Goal: Complete application form: Complete application form

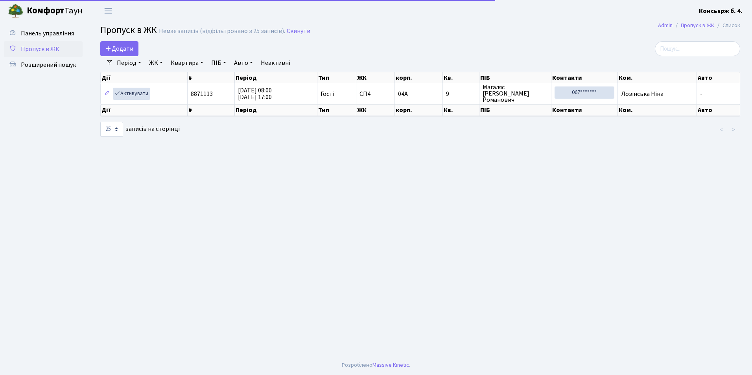
select select "25"
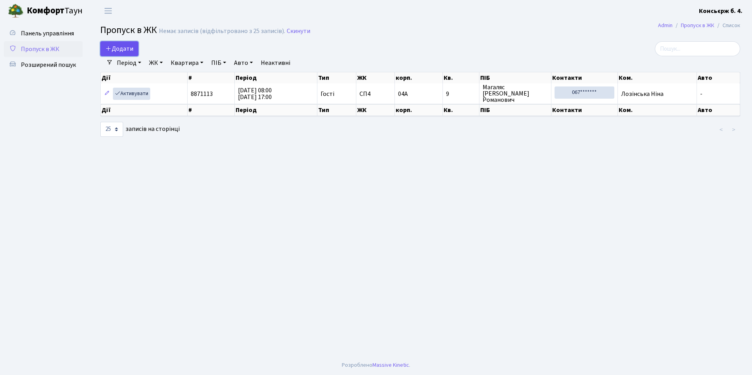
click at [110, 49] on icon at bounding box center [108, 48] width 6 height 6
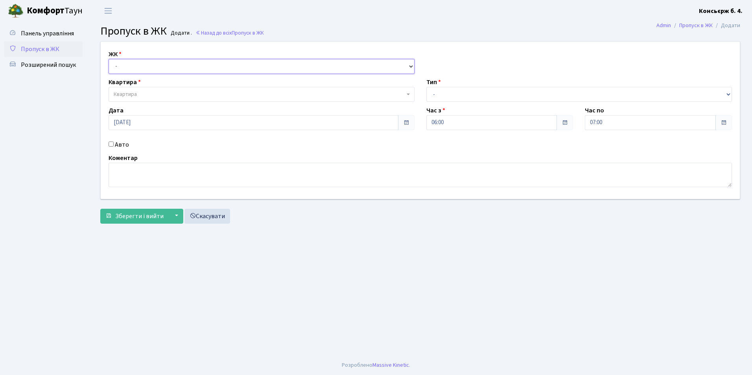
click at [145, 66] on select "- [STREET_ADDRESS]" at bounding box center [262, 66] width 306 height 15
select select "325"
click at [109, 59] on select "- [STREET_ADDRESS]" at bounding box center [262, 66] width 306 height 15
select select
click at [157, 95] on span "Квартира" at bounding box center [259, 94] width 291 height 8
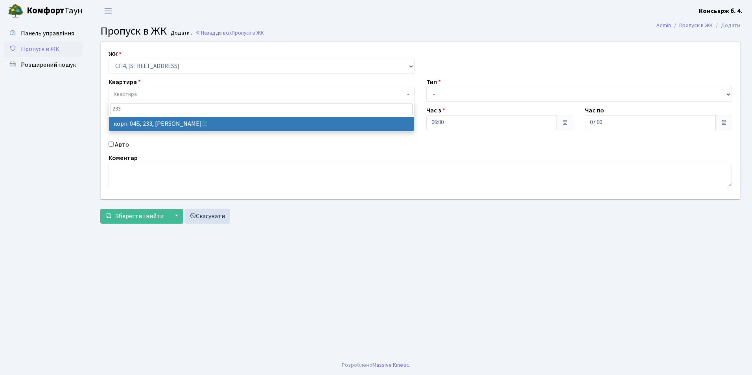
type input "233"
select select "21261"
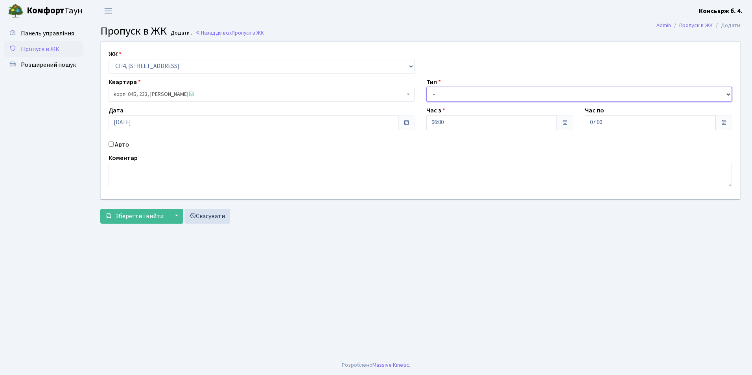
click at [465, 96] on select "- Доставка Таксі Гості Сервіс" at bounding box center [579, 94] width 306 height 15
select select "1"
click at [426, 87] on select "- Доставка Таксі Гості Сервіс" at bounding box center [579, 94] width 306 height 15
click at [110, 143] on input "Авто" at bounding box center [111, 144] width 5 height 5
checkbox input "true"
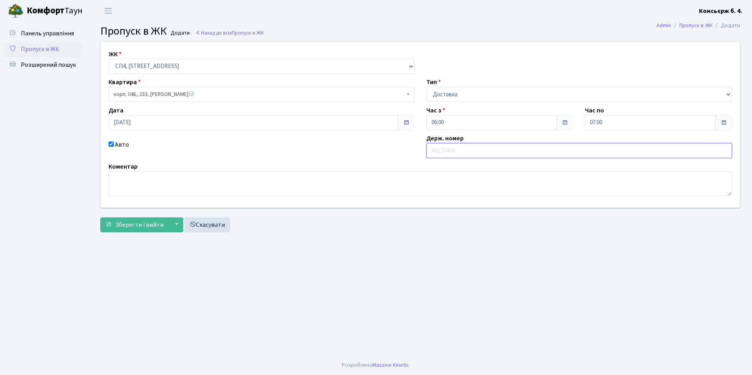
type input "л"
click at [100, 218] on button "Зберегти і вийти" at bounding box center [134, 225] width 68 height 15
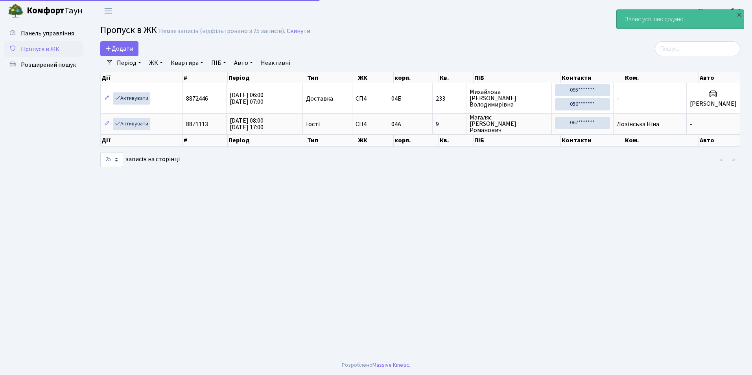
select select "25"
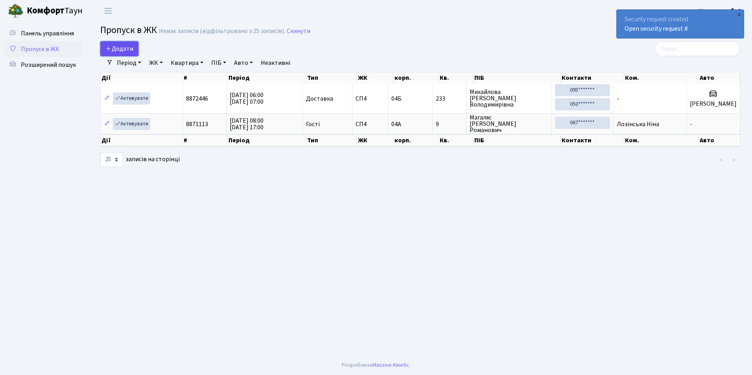
click at [126, 47] on span "Додати" at bounding box center [119, 48] width 28 height 9
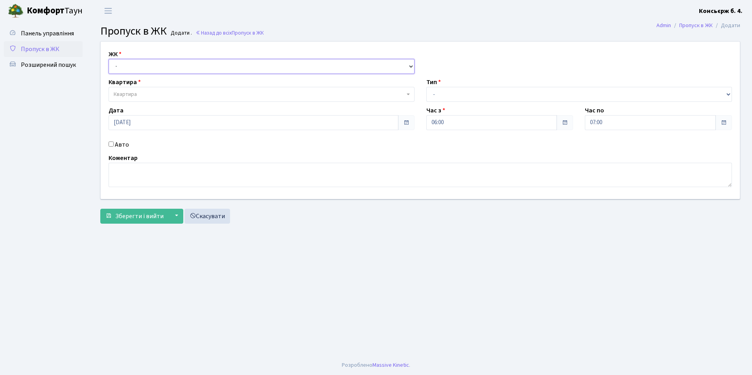
click at [138, 63] on select "- [STREET_ADDRESS]" at bounding box center [262, 66] width 306 height 15
select select "325"
click at [109, 59] on select "- СП4, Столичне шосе, 5" at bounding box center [262, 66] width 306 height 15
select select
click at [150, 94] on span "Квартира" at bounding box center [259, 94] width 291 height 8
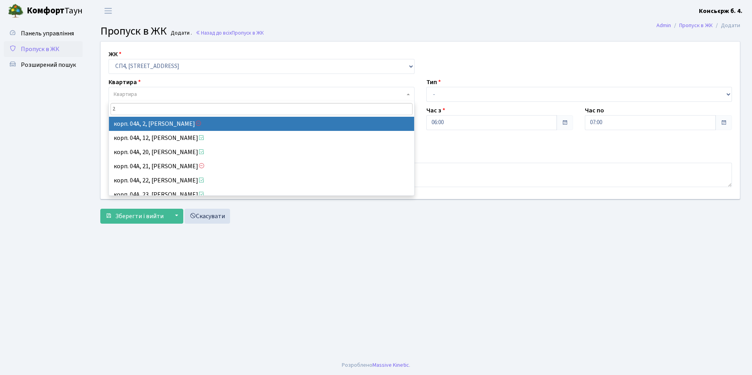
type input "26"
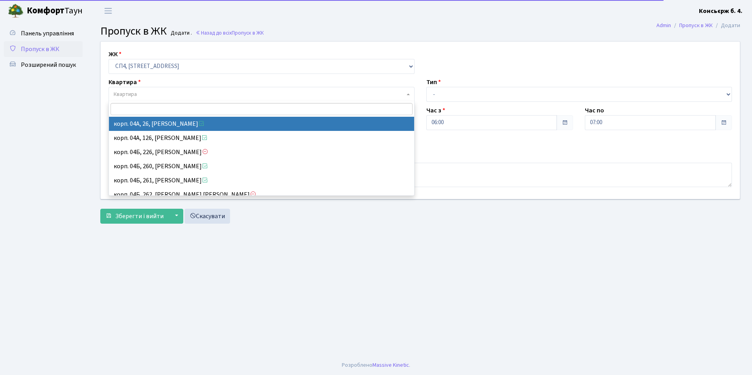
select select "21054"
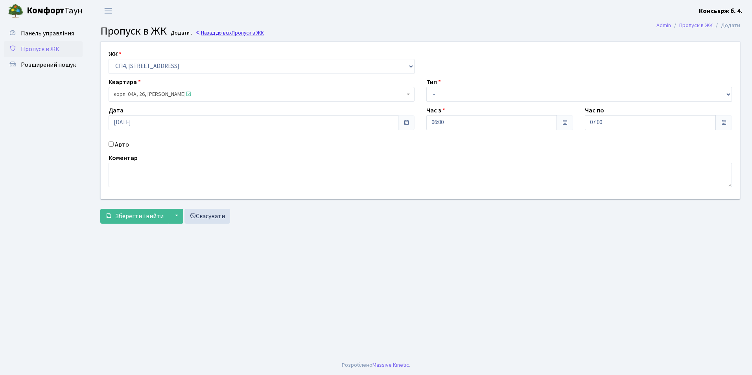
click at [244, 33] on span "Пропуск в ЖК" at bounding box center [248, 32] width 32 height 7
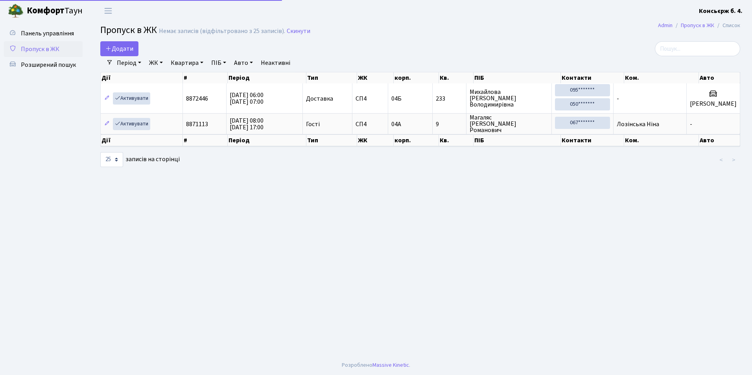
select select "25"
click at [111, 50] on icon at bounding box center [108, 48] width 6 height 6
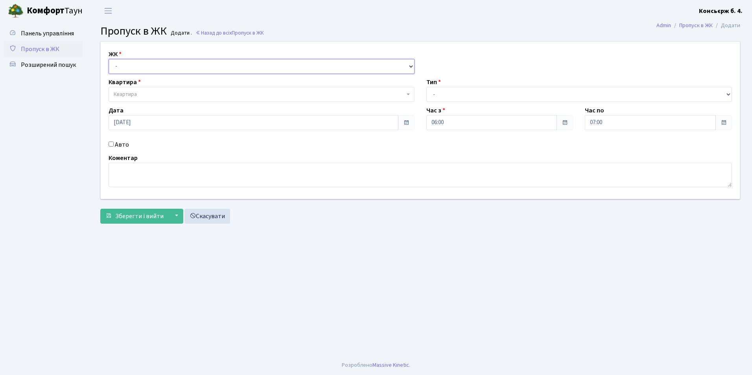
click at [125, 66] on select "- [STREET_ADDRESS]" at bounding box center [262, 66] width 306 height 15
select select "325"
click at [109, 59] on select "- СП4, Столичне шосе, 5" at bounding box center [262, 66] width 306 height 15
select select
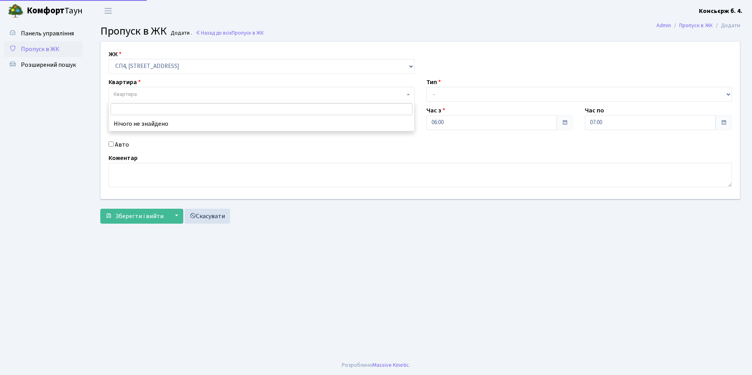
click at [156, 94] on span "Квартира" at bounding box center [259, 94] width 291 height 8
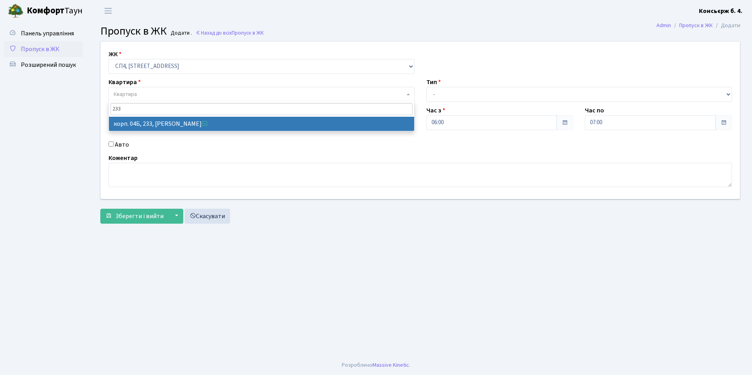
type input "233"
select select "21261"
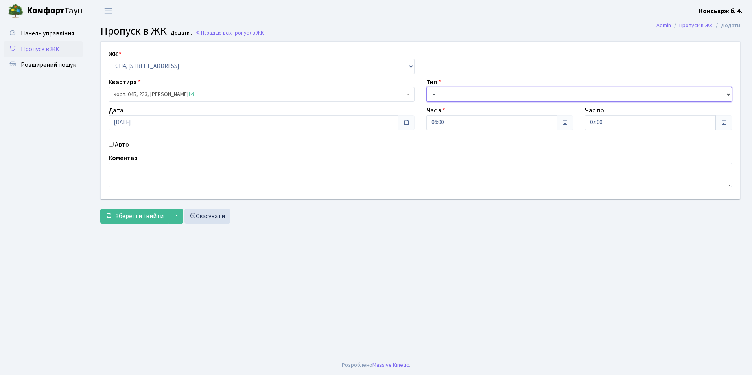
click at [464, 93] on select "- Доставка Таксі Гості Сервіс" at bounding box center [579, 94] width 306 height 15
select select "1"
click at [426, 87] on select "- Доставка Таксі Гості Сервіс" at bounding box center [579, 94] width 306 height 15
click at [111, 145] on input "Авто" at bounding box center [111, 144] width 5 height 5
checkbox input "true"
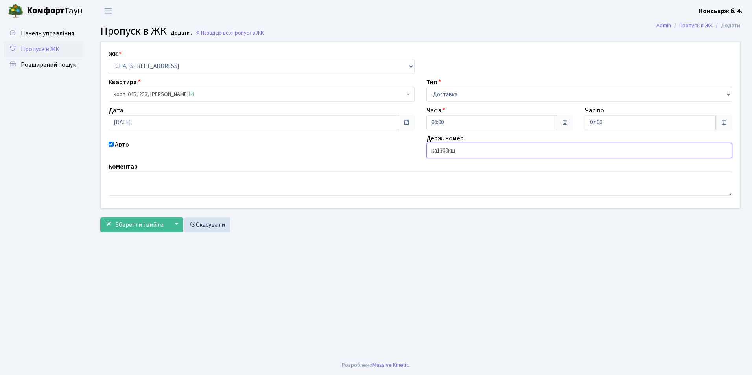
type input "ка1300кш"
click at [100, 218] on button "Зберегти і вийти" at bounding box center [134, 225] width 68 height 15
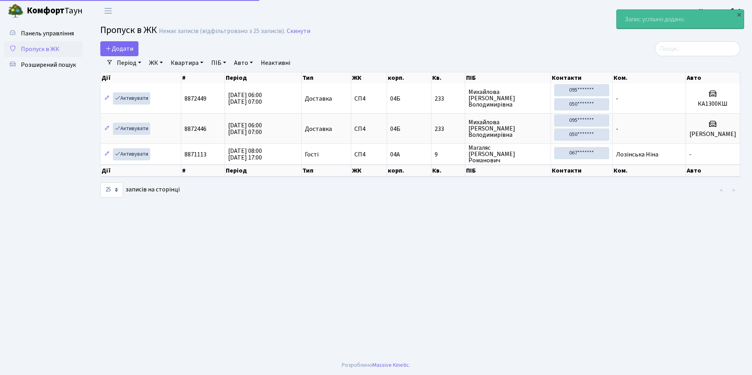
select select "25"
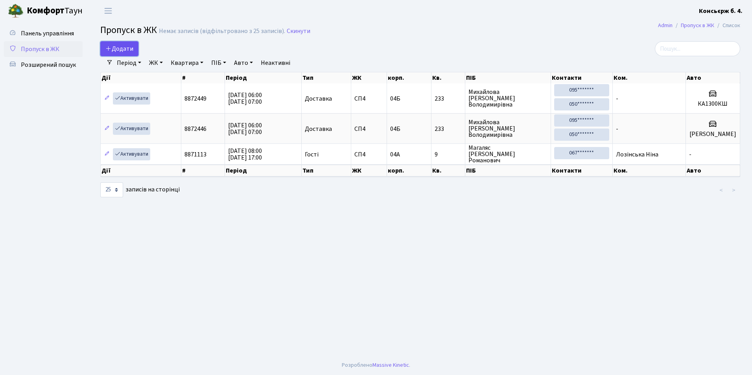
click at [107, 50] on icon at bounding box center [108, 48] width 6 height 6
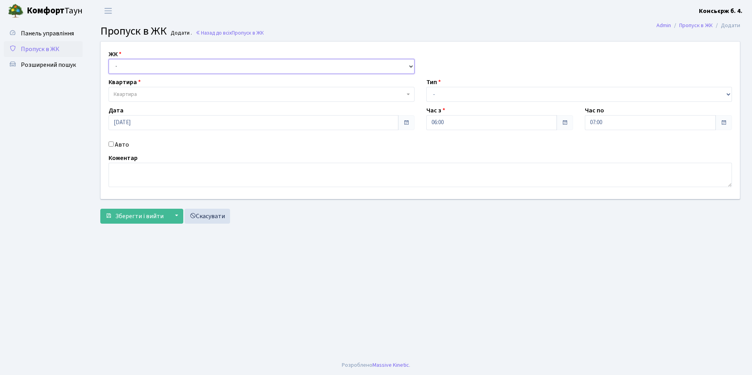
click at [134, 66] on select "- СП4, Столичне шосе, 5" at bounding box center [262, 66] width 306 height 15
select select "325"
click at [109, 59] on select "- СП4, Столичне шосе, 5" at bounding box center [262, 66] width 306 height 15
select select
click at [140, 96] on span "Квартира" at bounding box center [259, 94] width 291 height 8
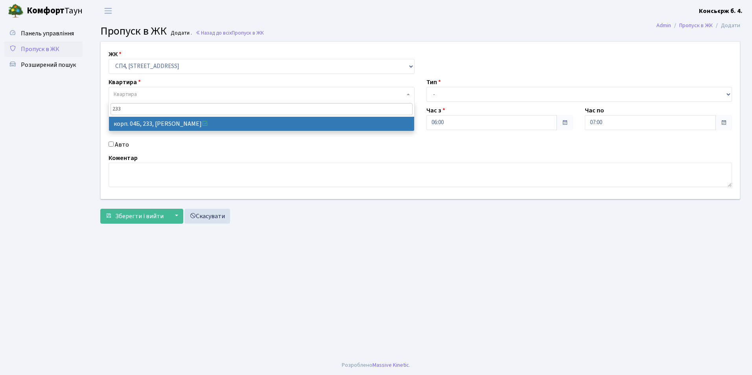
type input "233"
select select "21261"
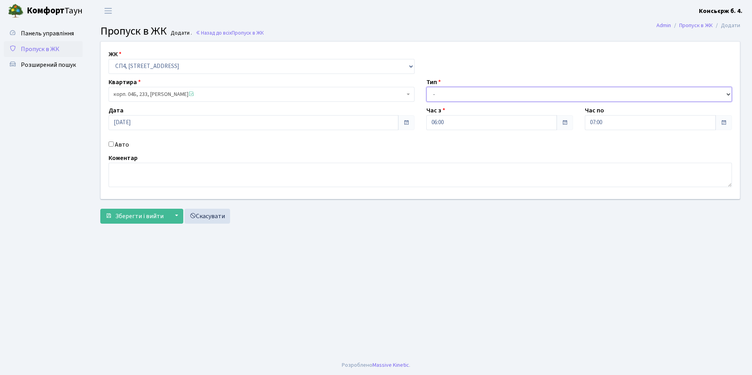
click at [456, 92] on select "- Доставка Таксі Гості Сервіс" at bounding box center [579, 94] width 306 height 15
select select "1"
click at [426, 87] on select "- Доставка Таксі Гості Сервіс" at bounding box center [579, 94] width 306 height 15
click at [110, 143] on input "Авто" at bounding box center [111, 144] width 5 height 5
checkbox input "true"
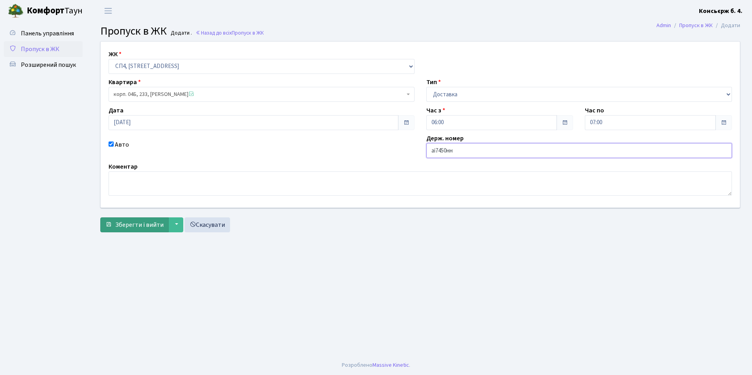
type input "аі7450нн"
click at [114, 225] on button "Зберегти і вийти" at bounding box center [134, 225] width 68 height 15
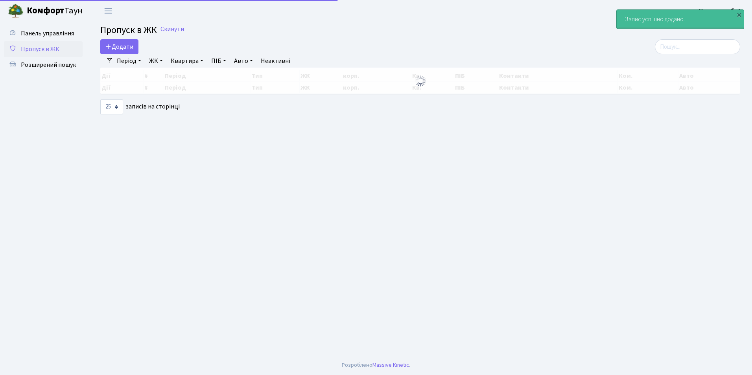
select select "25"
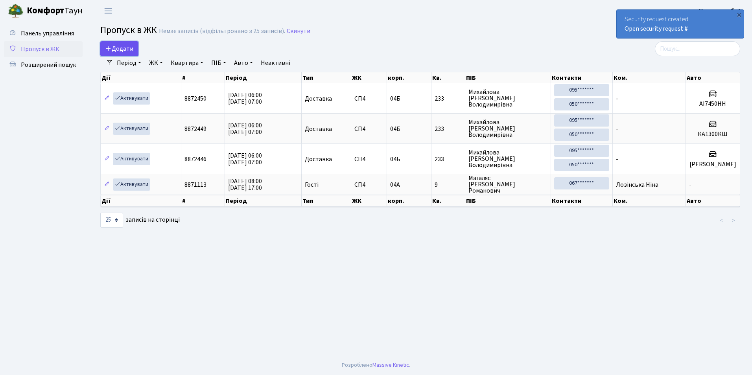
click at [113, 51] on span "Додати" at bounding box center [119, 48] width 28 height 9
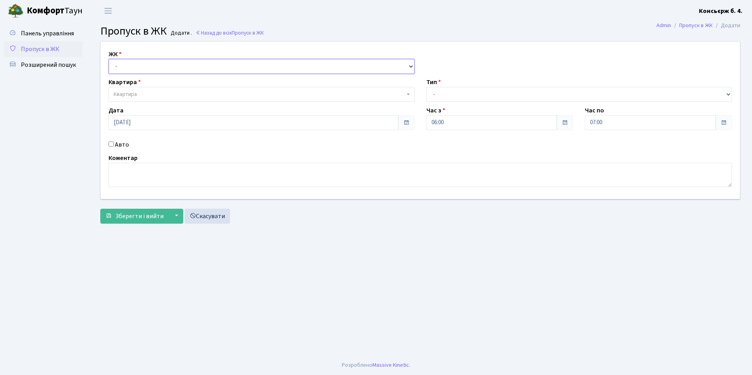
click at [122, 67] on select "- СП4, Столичне шосе, 5" at bounding box center [262, 66] width 306 height 15
select select "325"
click at [109, 59] on select "- СП4, Столичне шосе, 5" at bounding box center [262, 66] width 306 height 15
select select
click at [143, 93] on span "Квартира" at bounding box center [259, 94] width 291 height 8
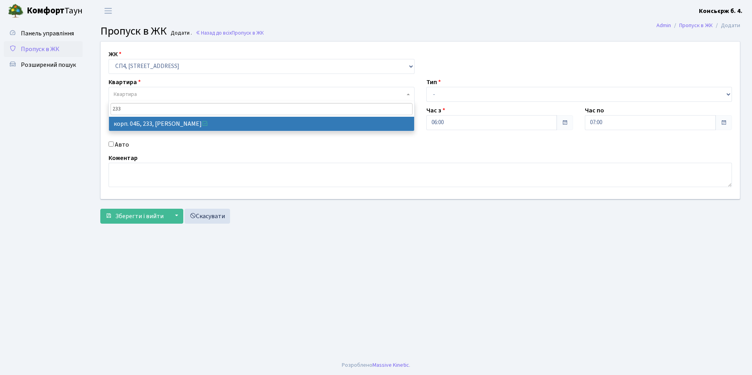
type input "233"
drag, startPoint x: 175, startPoint y: 121, endPoint x: 187, endPoint y: 117, distance: 11.9
select select "21261"
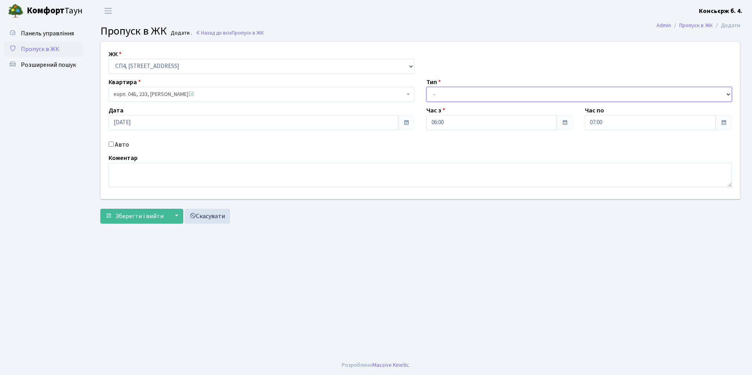
drag, startPoint x: 436, startPoint y: 96, endPoint x: 440, endPoint y: 100, distance: 4.7
click at [437, 96] on select "- Доставка Таксі Гості Сервіс" at bounding box center [579, 94] width 306 height 15
select select "1"
click at [426, 87] on select "- Доставка Таксі Гості Сервіс" at bounding box center [579, 94] width 306 height 15
click at [110, 144] on input "Авто" at bounding box center [111, 144] width 5 height 5
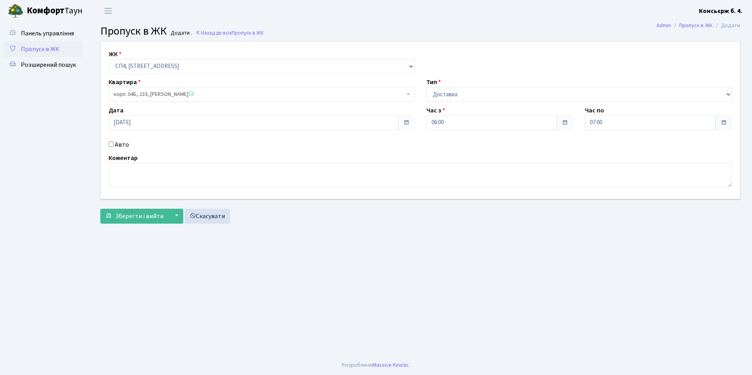
checkbox input "true"
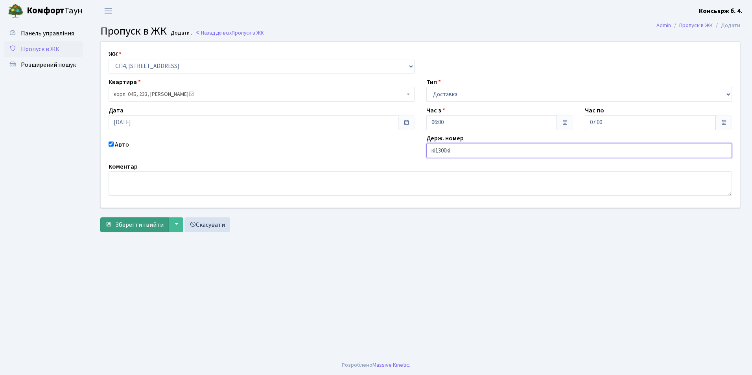
type input "кі1300кі"
click at [134, 227] on span "Зберегти і вийти" at bounding box center [139, 225] width 48 height 9
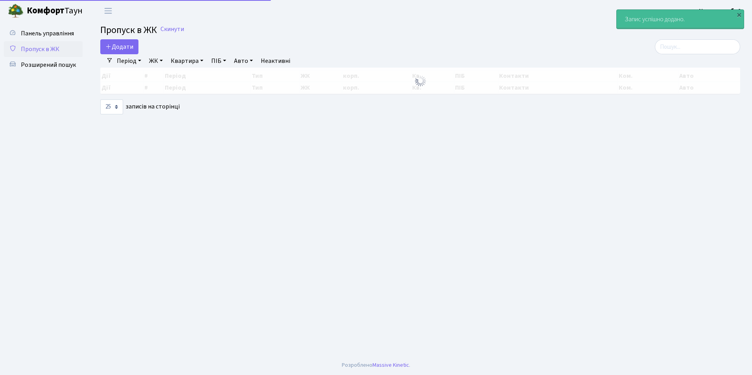
select select "25"
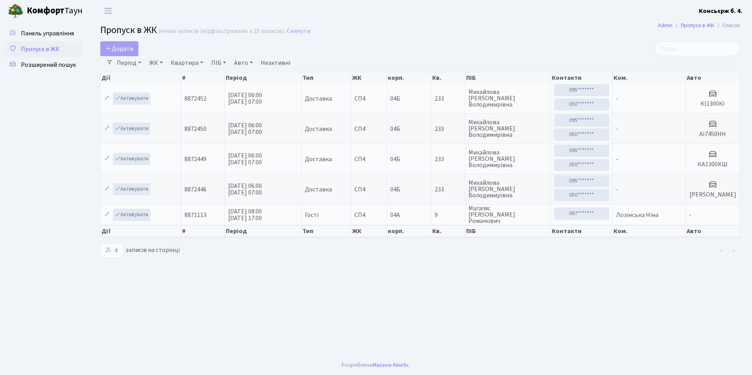
select select "25"
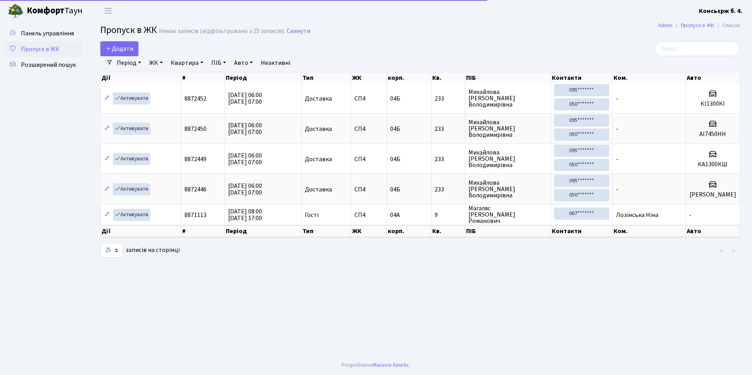
select select "25"
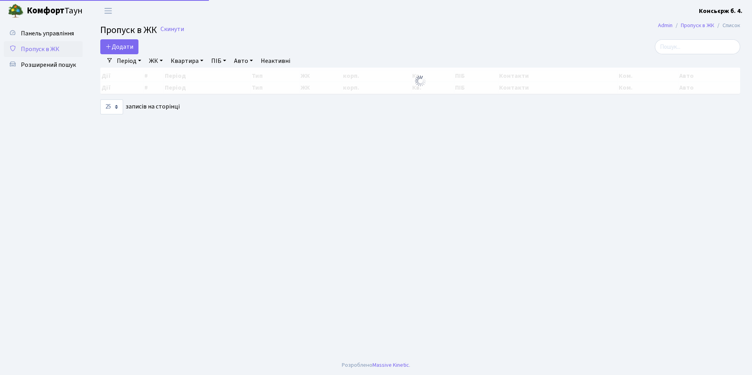
select select "25"
